Goal: Information Seeking & Learning: Obtain resource

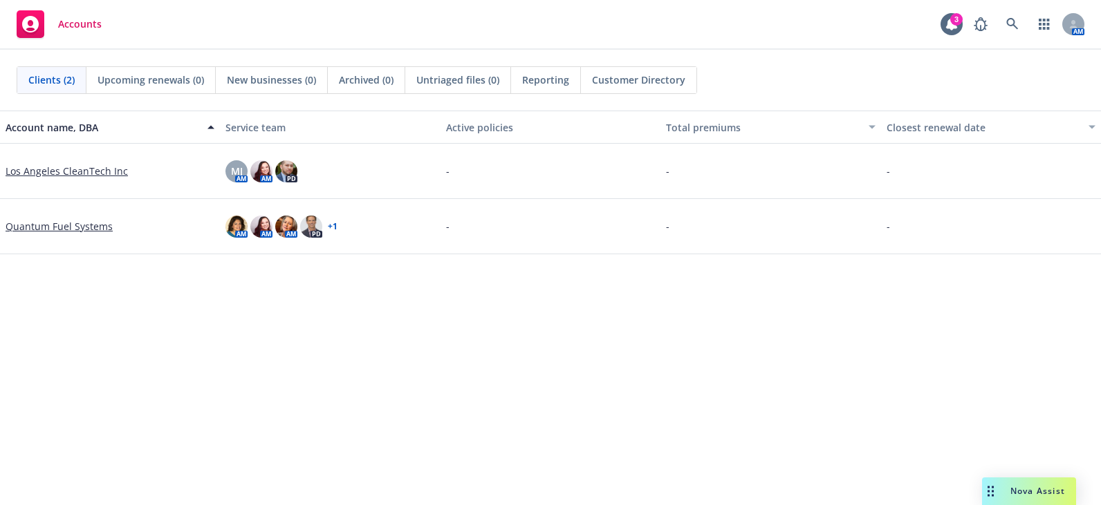
click at [1051, 494] on span "Nova Assist" at bounding box center [1037, 491] width 55 height 12
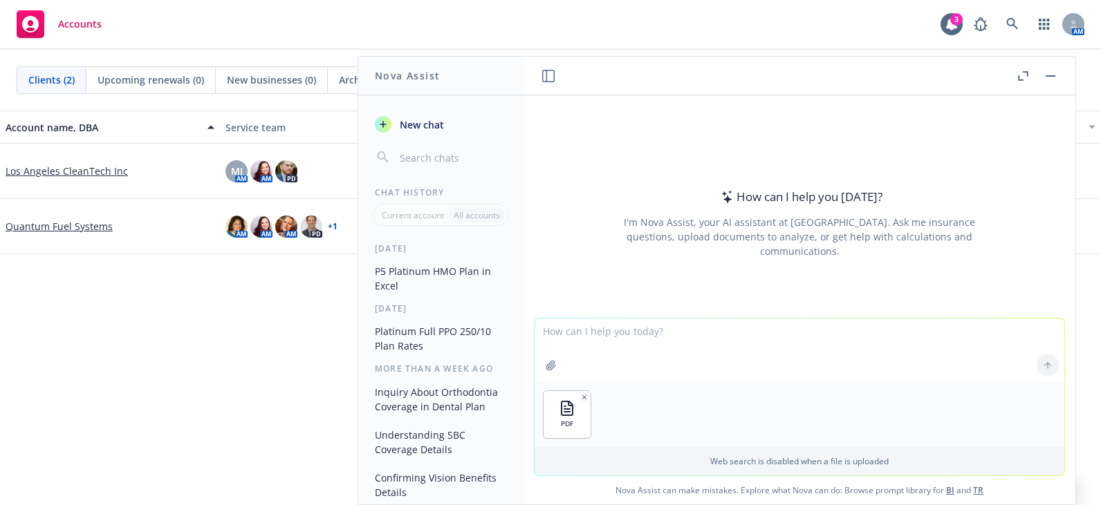
click at [221, 361] on div "Account name, DBA Service team Active policies Total premiums Closest renewal d…" at bounding box center [550, 322] width 1101 height 422
click at [158, 502] on div "Account name, DBA Service team Active policies Total premiums Closest renewal d…" at bounding box center [550, 322] width 1101 height 422
click at [582, 342] on textarea at bounding box center [799, 351] width 530 height 64
click at [241, 316] on div "Account name, DBA Service team Active policies Total premiums Closest renewal d…" at bounding box center [550, 322] width 1101 height 422
click at [653, 331] on textarea "can you take the" at bounding box center [799, 349] width 530 height 65
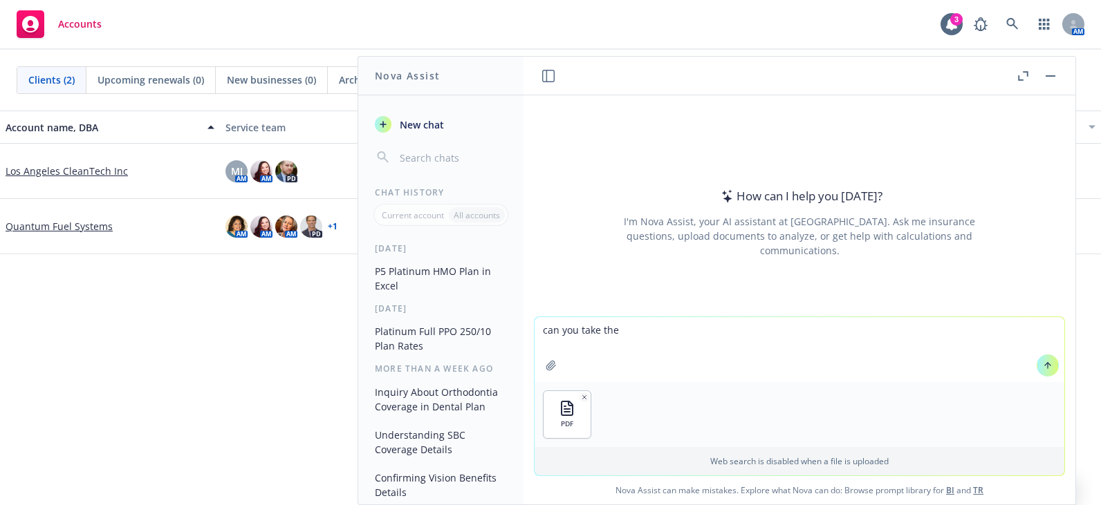
paste textarea "Voluntary term life"
type textarea "can you take the Voluntary term life and make it into a table"
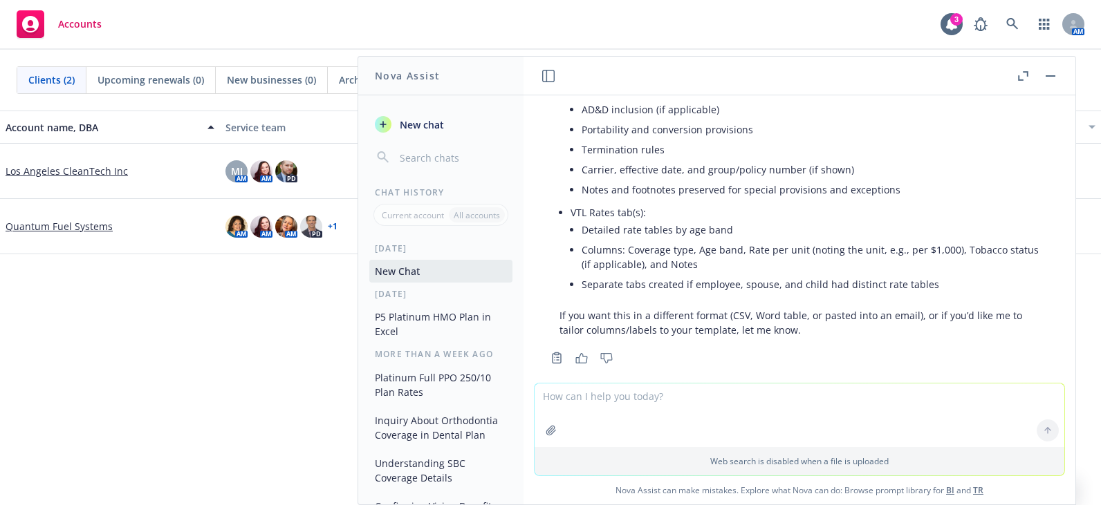
scroll to position [322, 0]
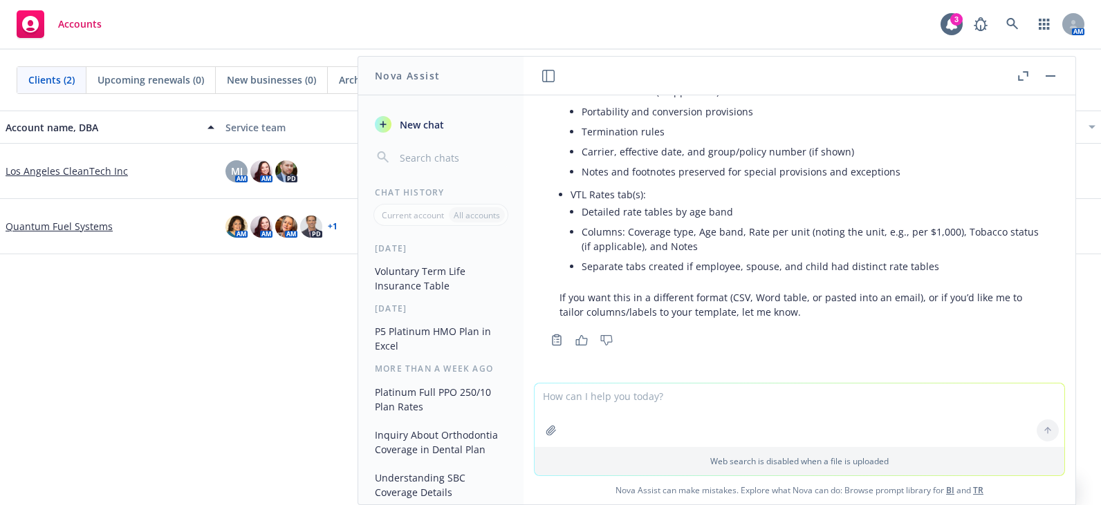
click at [315, 19] on div "Accounts 3 AM" at bounding box center [550, 25] width 1101 height 50
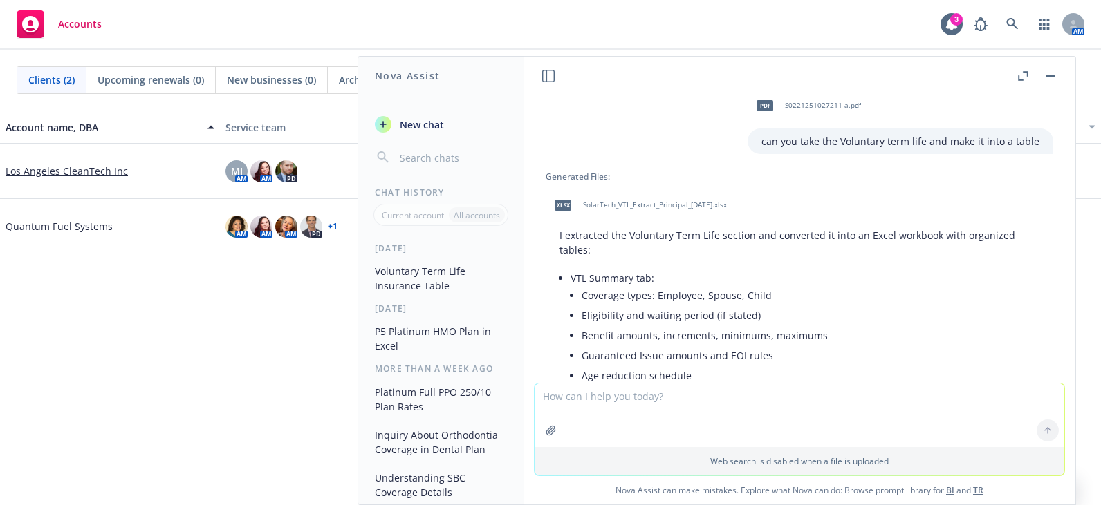
scroll to position [0, 0]
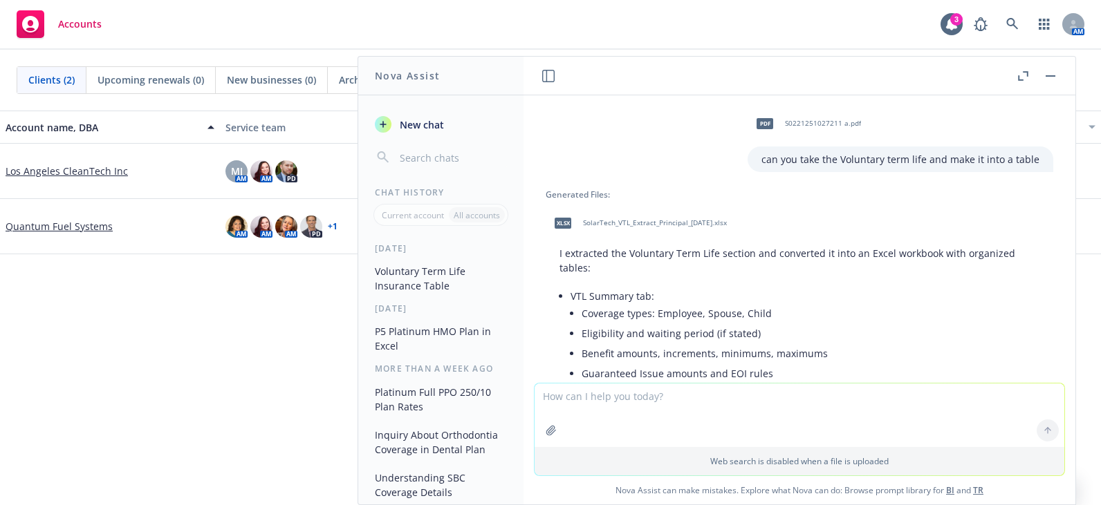
click at [642, 225] on span "SolarTech_VTL_Extract_Principal_2025-07-01.xlsx" at bounding box center [655, 222] width 144 height 9
click at [10, 57] on div "Clients (2) Upcoming renewals (0) New businesses (0) Archived (0) Untriaged fil…" at bounding box center [550, 80] width 1101 height 61
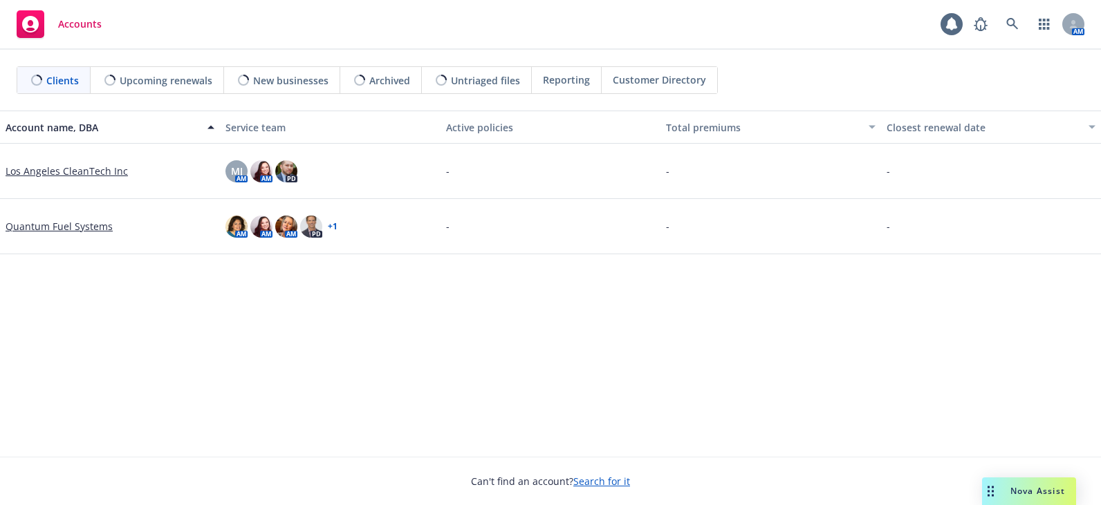
click at [1042, 498] on div "Nova Assist" at bounding box center [1029, 492] width 94 height 28
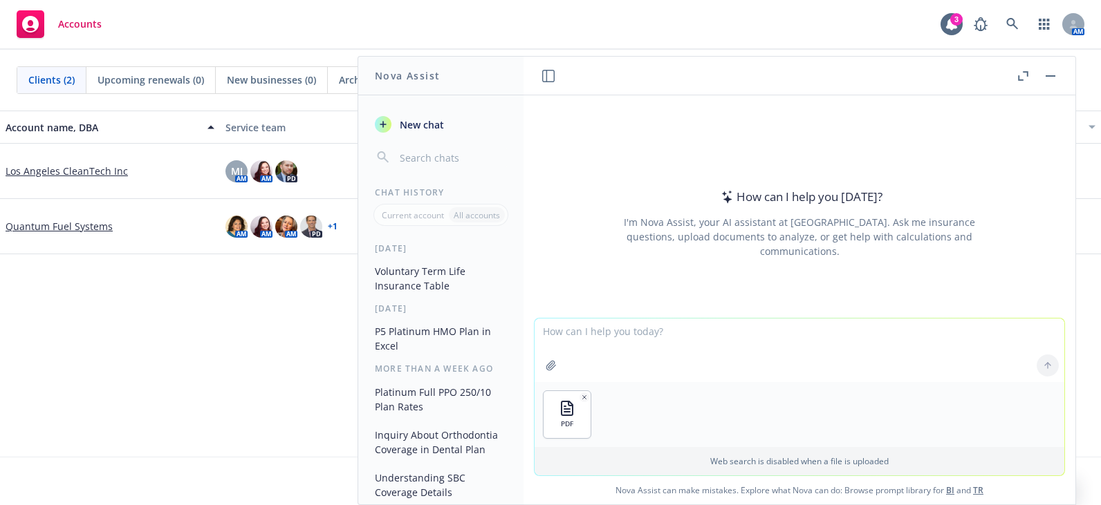
click at [575, 334] on textarea at bounding box center [799, 351] width 530 height 64
paste textarea "Voluntary long-term disability"
drag, startPoint x: 178, startPoint y: 353, endPoint x: 242, endPoint y: 359, distance: 64.7
click at [179, 353] on div "Account name, DBA Service team Active policies Total premiums Closest renewal d…" at bounding box center [550, 284] width 1101 height 346
click at [747, 334] on textarea "Please put Voluntary long-term disability" at bounding box center [799, 349] width 530 height 65
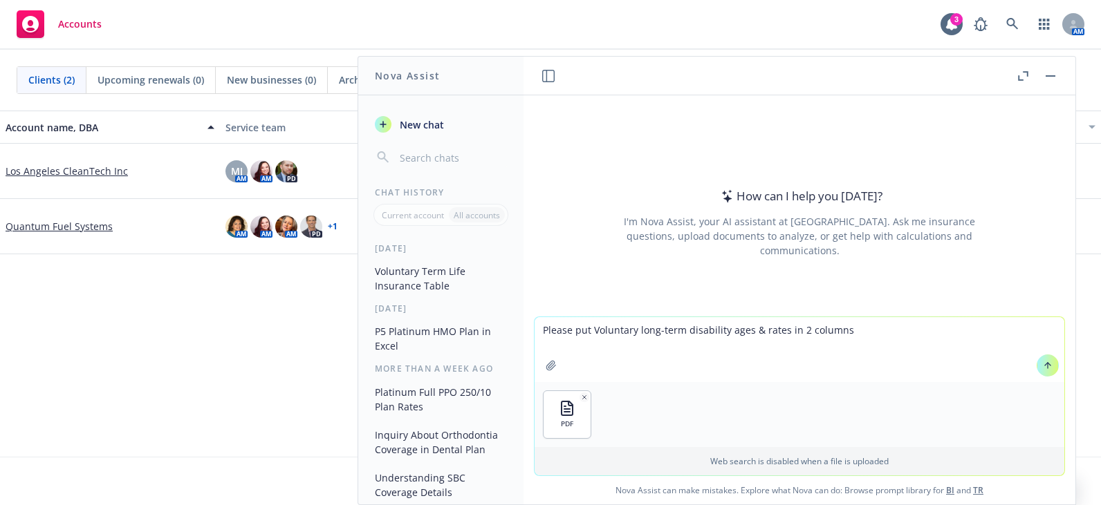
type textarea "Please put Voluntary long-term disability ages & rates in 2 columns"
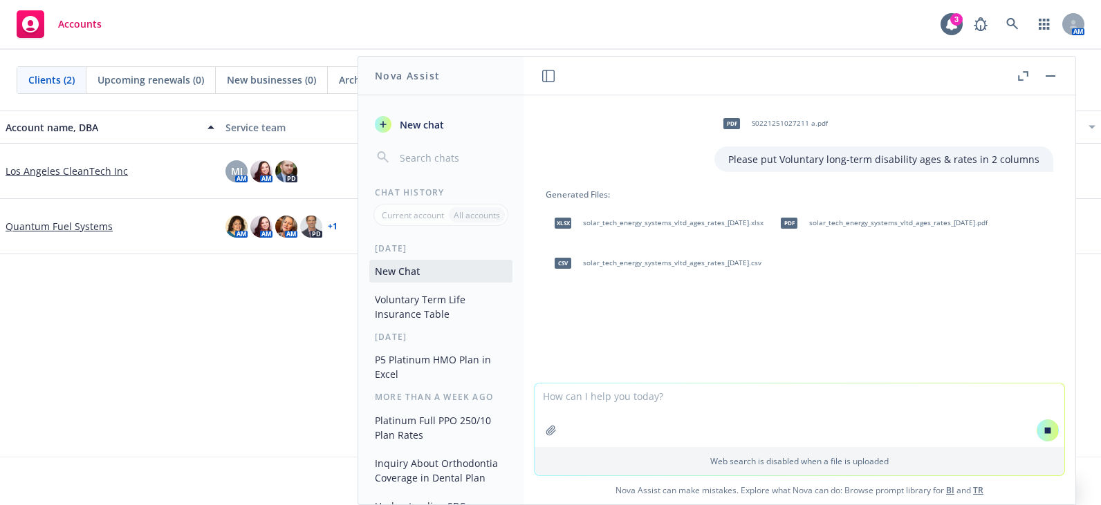
click at [583, 397] on textarea at bounding box center [799, 416] width 530 height 64
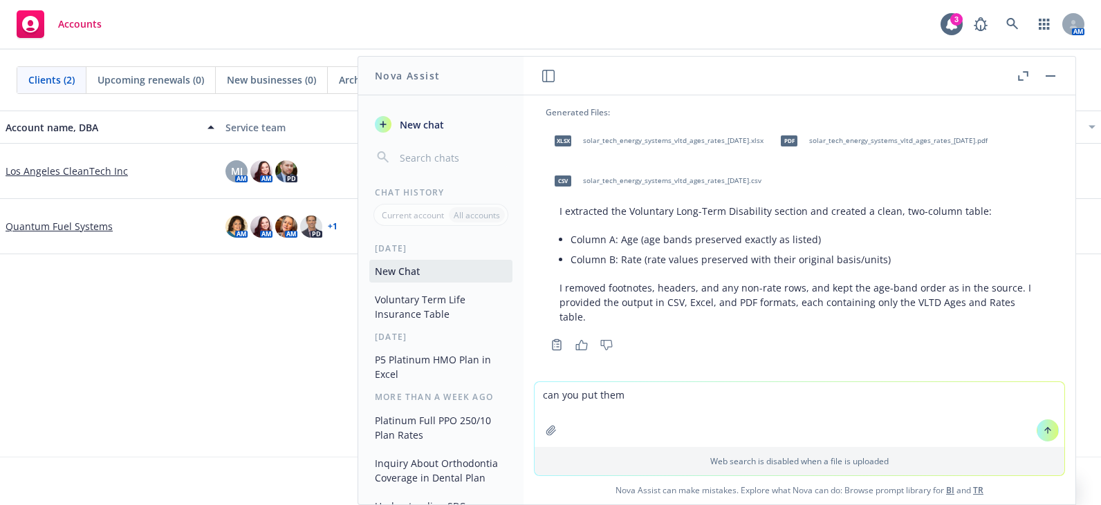
scroll to position [88, 0]
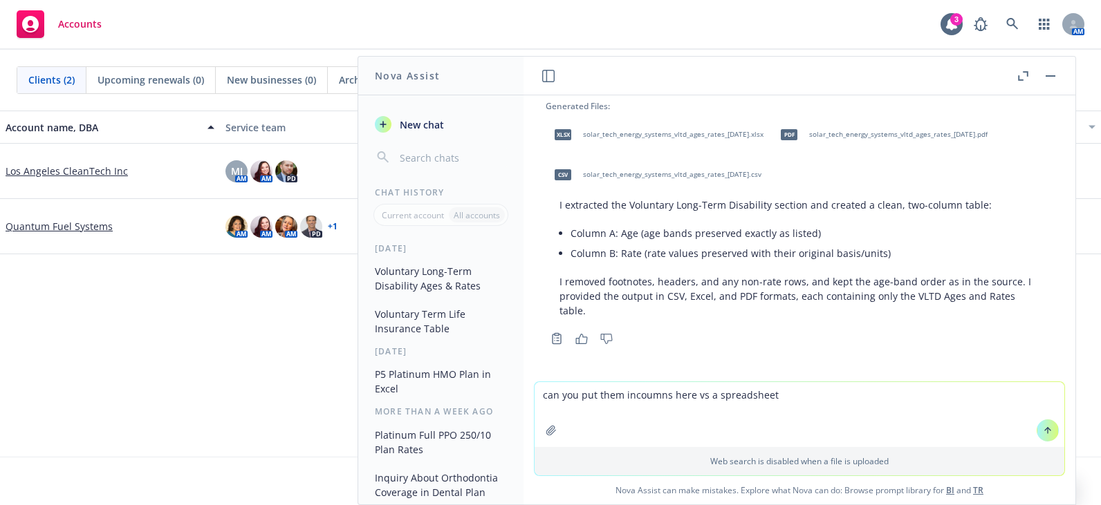
drag, startPoint x: 624, startPoint y: 395, endPoint x: 635, endPoint y: 395, distance: 10.4
click at [625, 395] on textarea "can you put them incoumns here vs a spreadsheet" at bounding box center [799, 414] width 530 height 65
click at [635, 396] on textarea "can you put them incoumns here vs a spreadsheet" at bounding box center [799, 414] width 530 height 65
drag, startPoint x: 628, startPoint y: 396, endPoint x: 644, endPoint y: 398, distance: 16.0
click at [628, 398] on textarea "can you put them incoumns here vs a spreadsheet" at bounding box center [799, 414] width 530 height 65
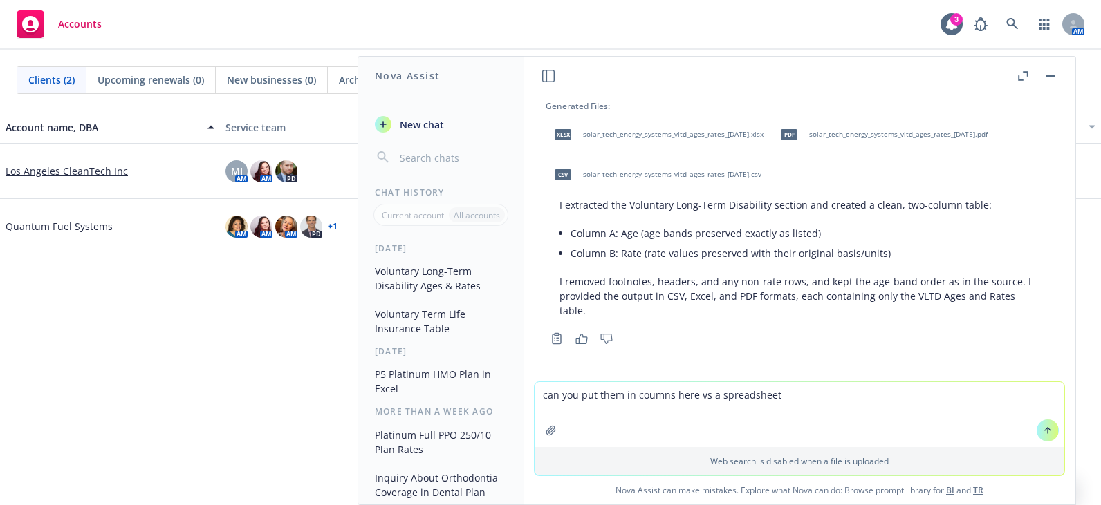
type textarea "can you put them in columns here vs a spreadsheet"
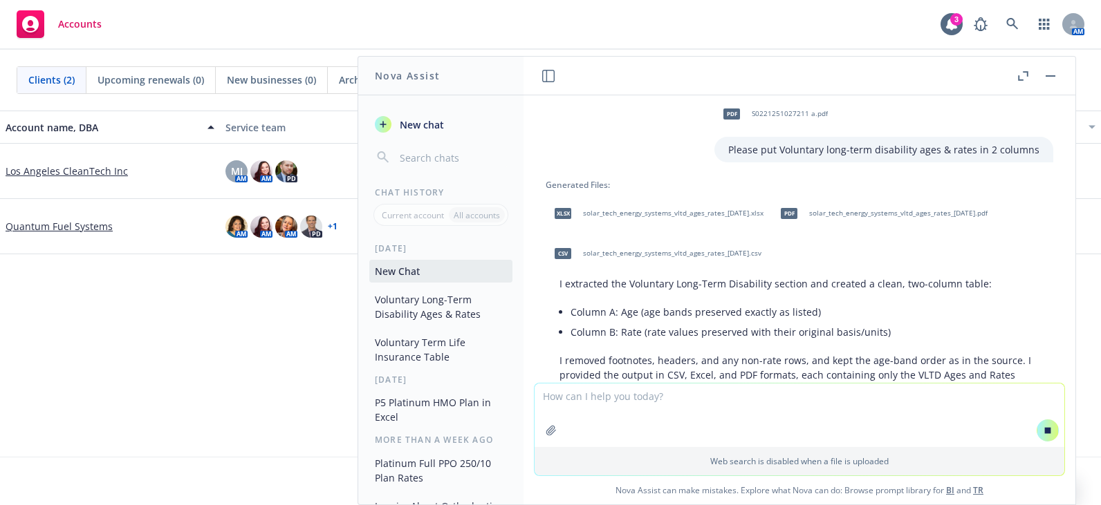
scroll to position [0, 0]
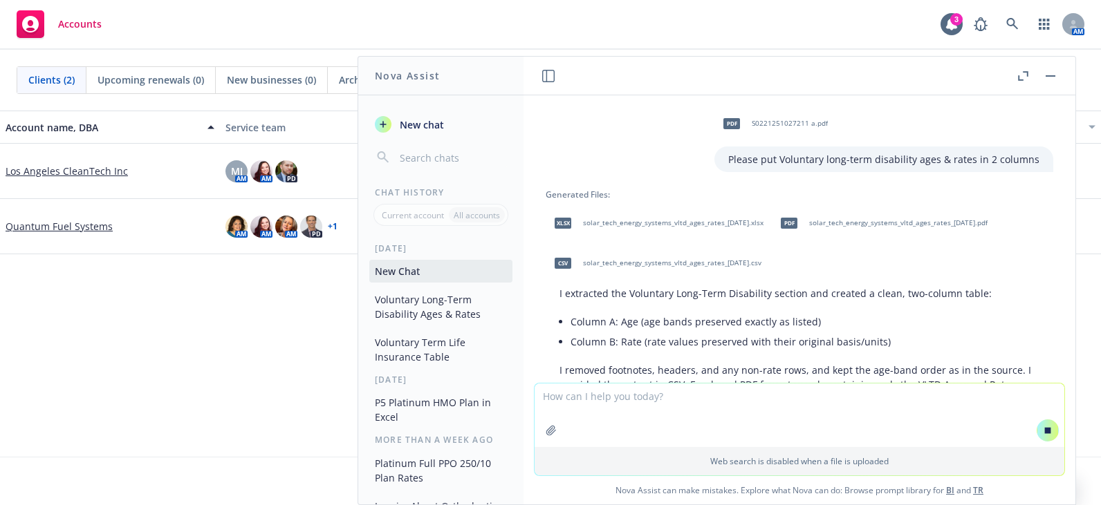
click at [708, 225] on span "solar_tech_energy_systems_vltd_ages_rates_[DATE].xlsx" at bounding box center [673, 222] width 180 height 9
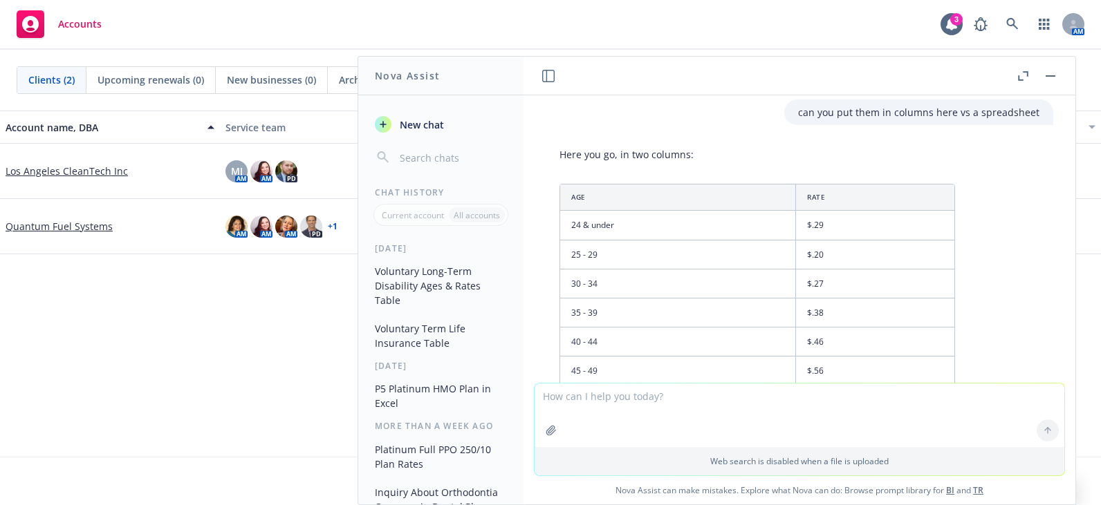
scroll to position [350, 0]
drag, startPoint x: 998, startPoint y: 281, endPoint x: 915, endPoint y: 264, distance: 84.7
click at [998, 281] on div "Here you go, in two columns: Age Rate 24 & under $.29 25 - 29 $.20 30 - 34 $.27…" at bounding box center [798, 348] width 507 height 405
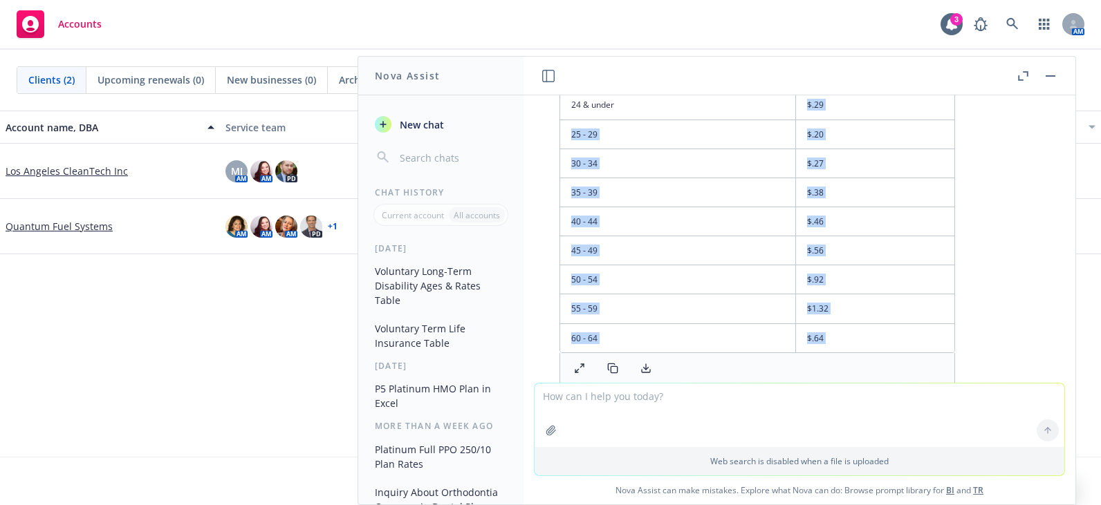
scroll to position [576, 0]
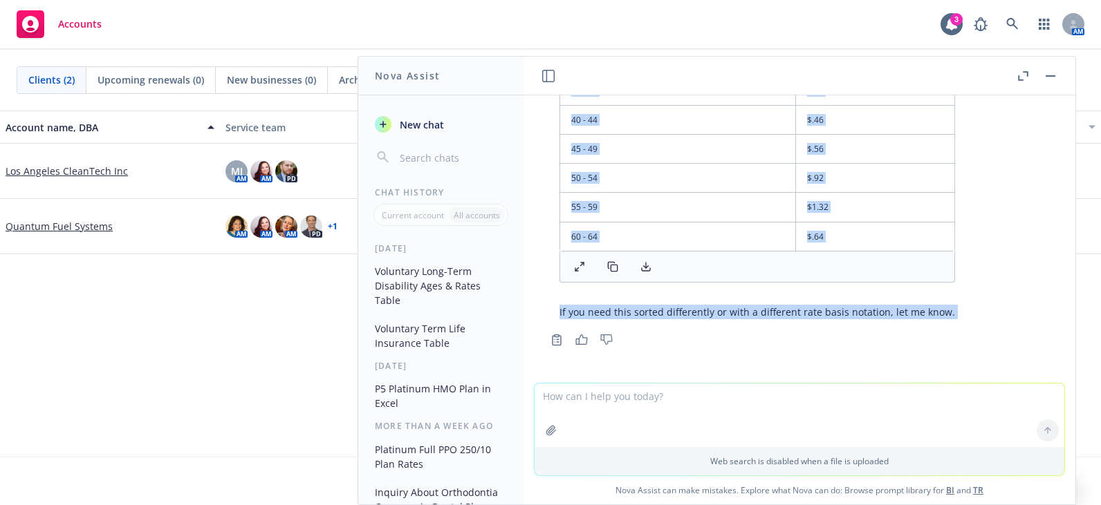
drag, startPoint x: 801, startPoint y: 230, endPoint x: 843, endPoint y: 393, distance: 168.3
click at [843, 393] on div "pdf S0221251027211 a.pdf Please put Voluntary long-term disability ages & rates…" at bounding box center [799, 299] width 552 height 409
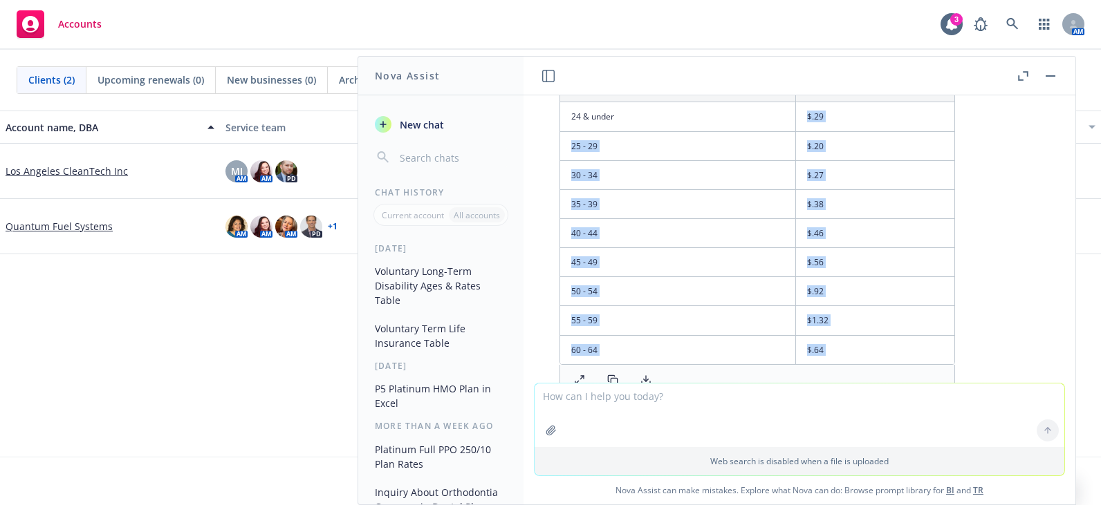
scroll to position [416, 0]
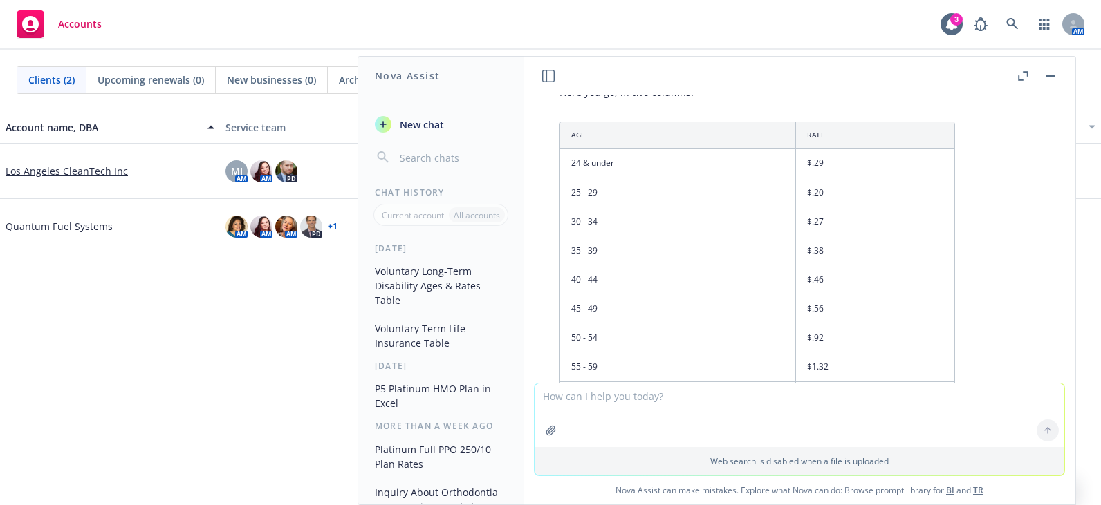
click at [581, 162] on td "24 & under" at bounding box center [678, 163] width 236 height 29
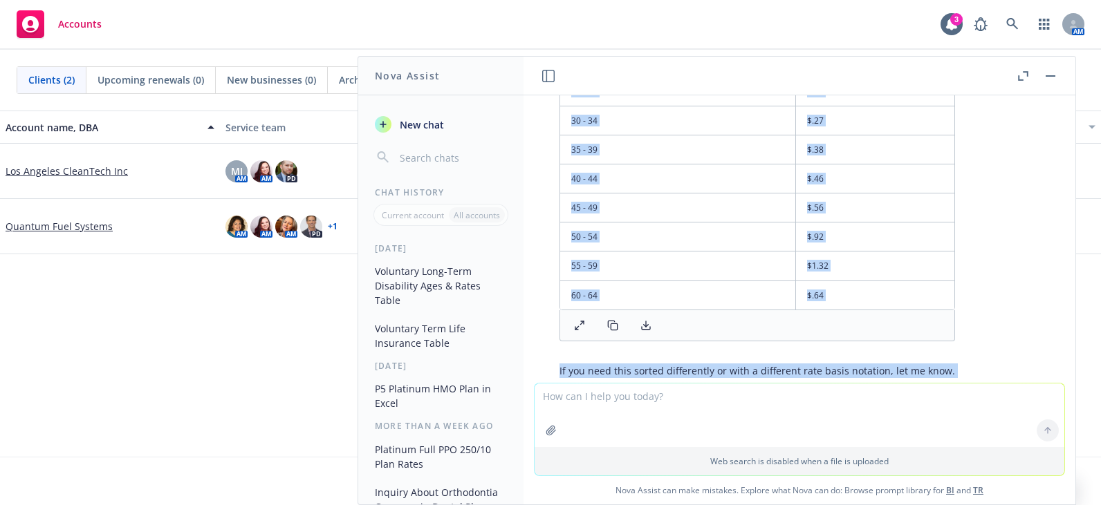
scroll to position [576, 0]
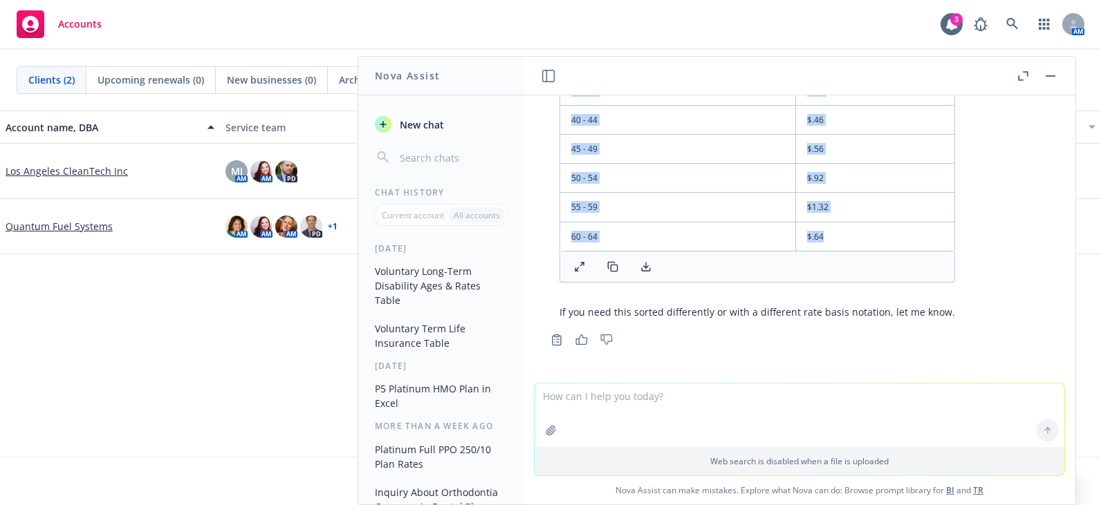
drag, startPoint x: 571, startPoint y: 162, endPoint x: 834, endPoint y: 239, distance: 273.7
click at [834, 239] on tbody "24 & under $.29 25 - 29 $.20 30 - 34 $.27 35 - 39 $.38 40 - 44 $.46 45 - 49 $.5…" at bounding box center [757, 120] width 394 height 262
copy tbody "24 & under $.29 25 - 29 $.20 30 - 34 $.27 35 - 39 $.38 40 - 44 $.46 45 - 49 $.5…"
click at [234, 393] on div "Account name, DBA Service team Active policies Total premiums Closest renewal d…" at bounding box center [550, 284] width 1101 height 346
